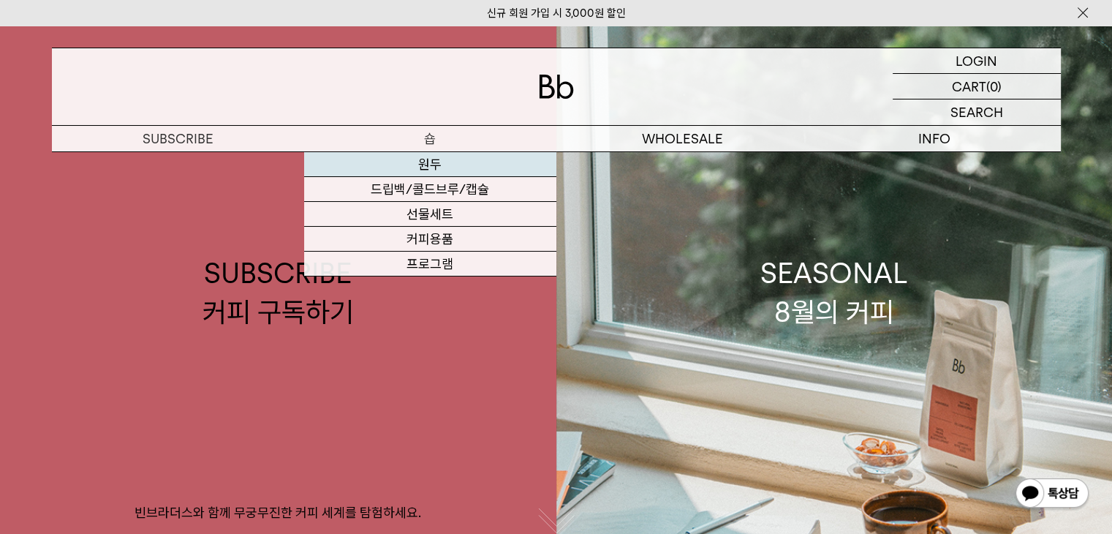
click at [423, 158] on link "원두" at bounding box center [430, 164] width 252 height 25
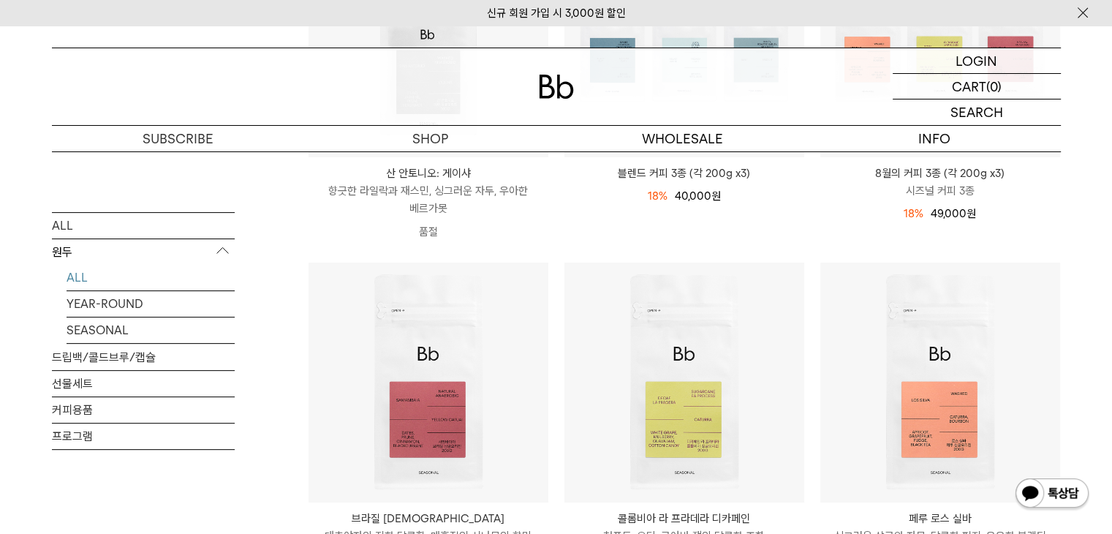
scroll to position [292, 0]
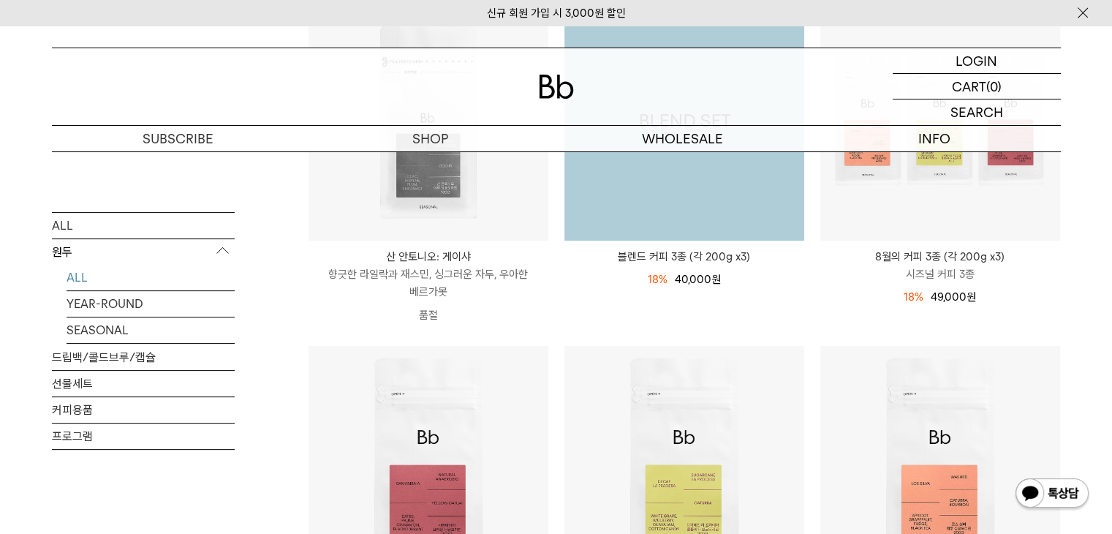
click at [709, 208] on img at bounding box center [684, 121] width 240 height 240
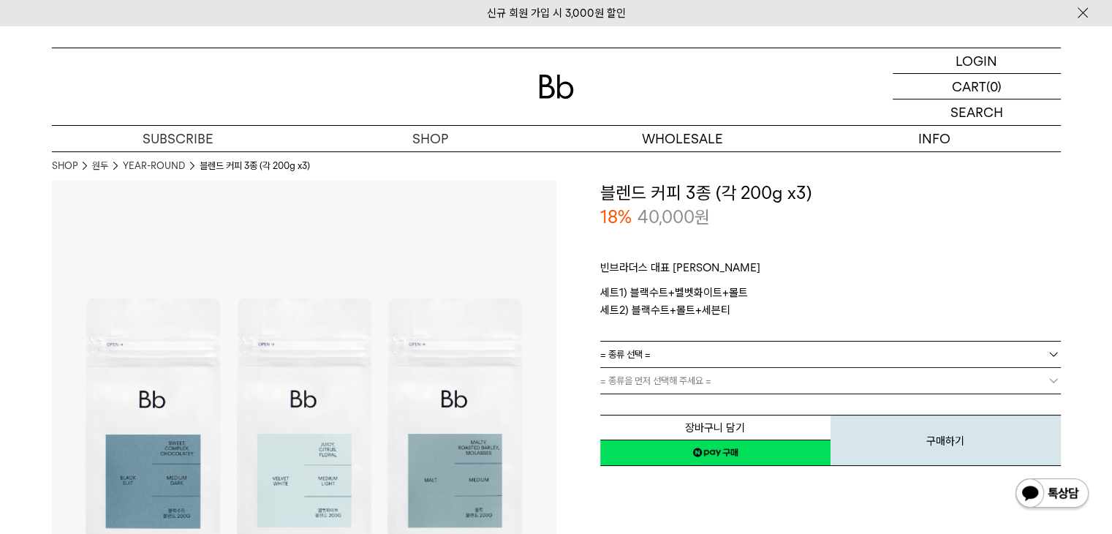
click at [705, 354] on link "= 종류 선택 =" at bounding box center [830, 354] width 461 height 26
click at [668, 409] on li "블랙수트+몰트+세븐티" at bounding box center [838, 407] width 446 height 26
click at [702, 381] on link "= 분쇄도 선택 =" at bounding box center [830, 381] width 461 height 26
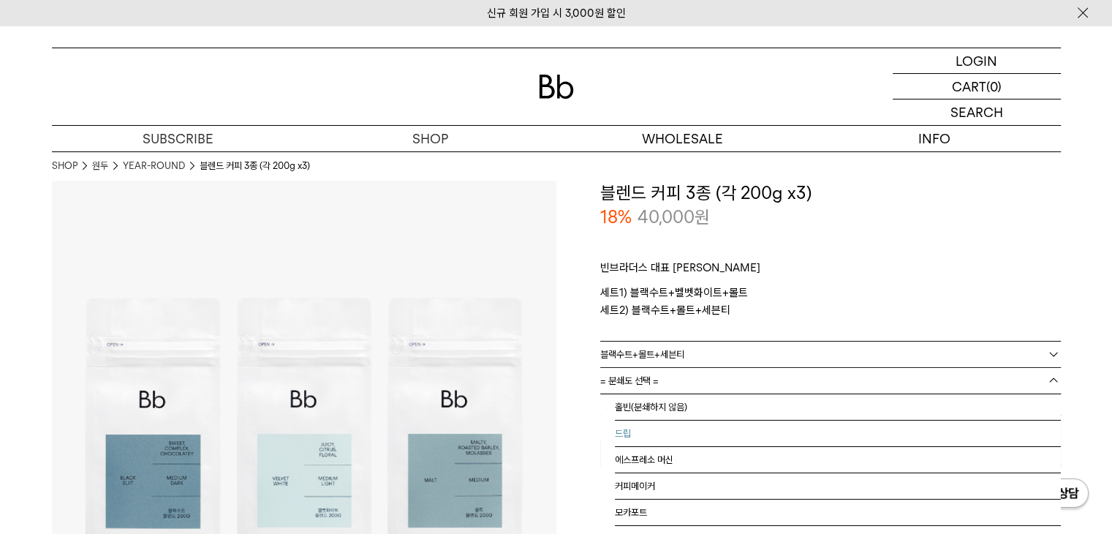
click at [634, 434] on li "드립" at bounding box center [838, 433] width 446 height 26
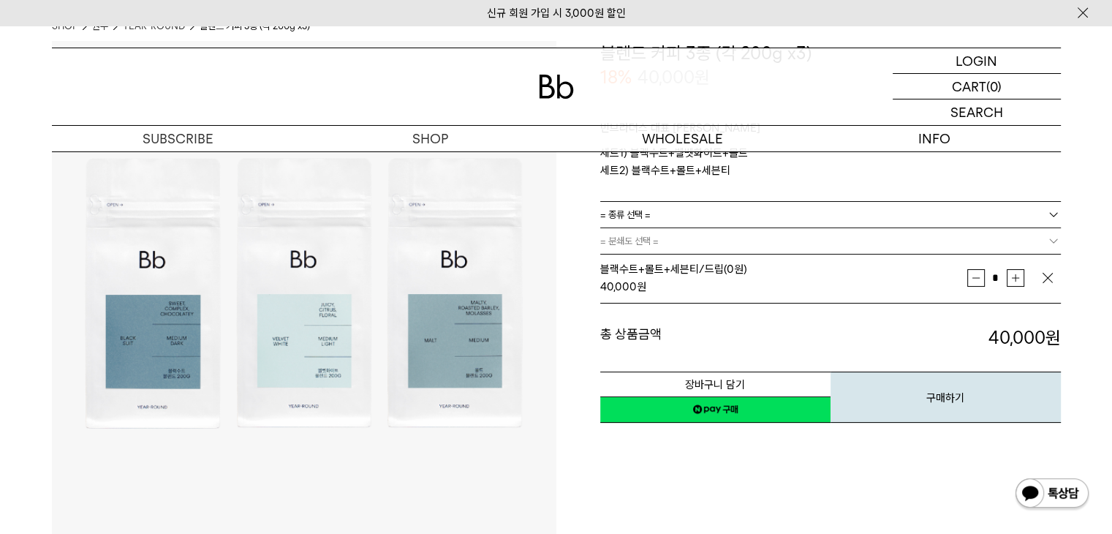
scroll to position [146, 0]
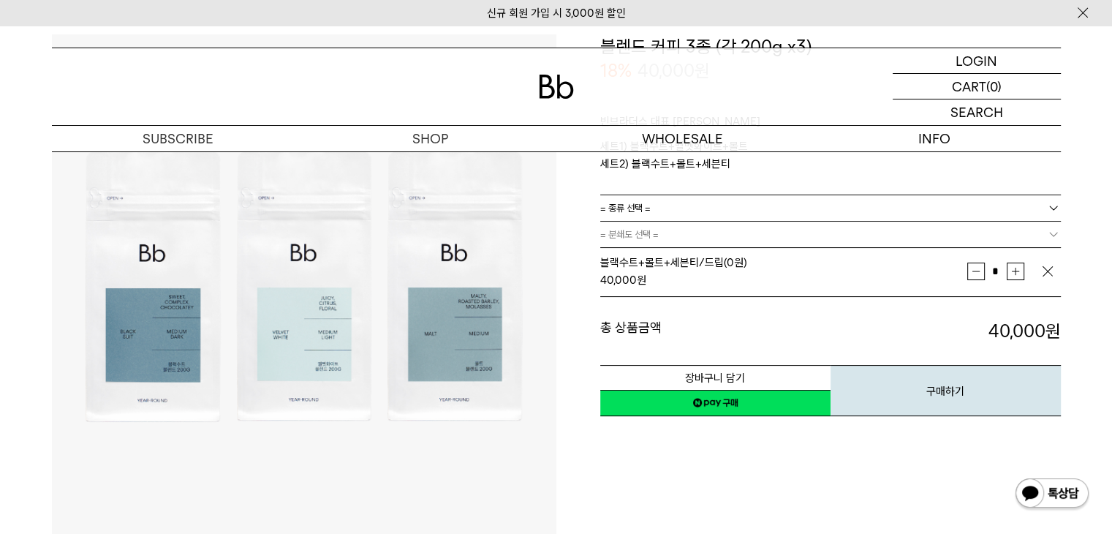
click at [720, 404] on link "네이버페이 구매하기" at bounding box center [715, 403] width 230 height 26
